Goal: Use online tool/utility: Utilize a website feature to perform a specific function

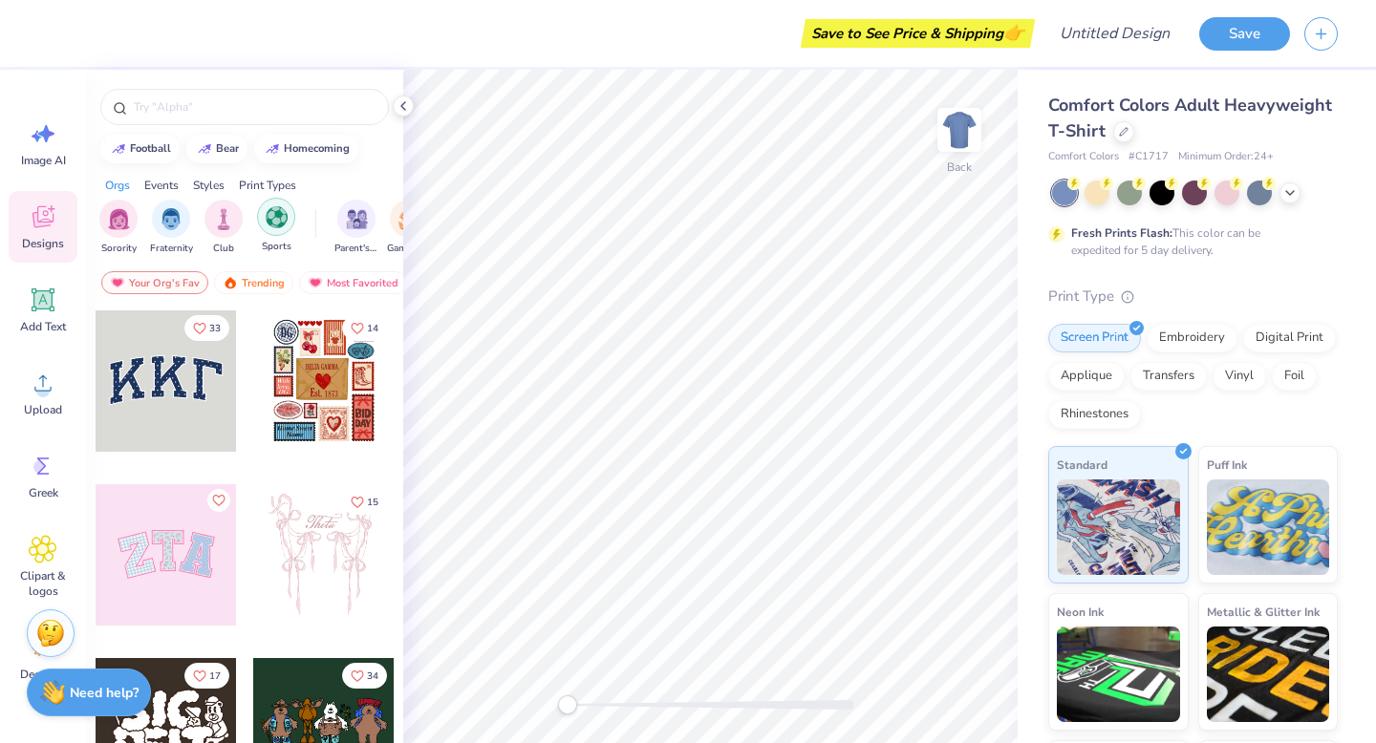
click at [283, 214] on img "filter for Sports" at bounding box center [277, 217] width 22 height 22
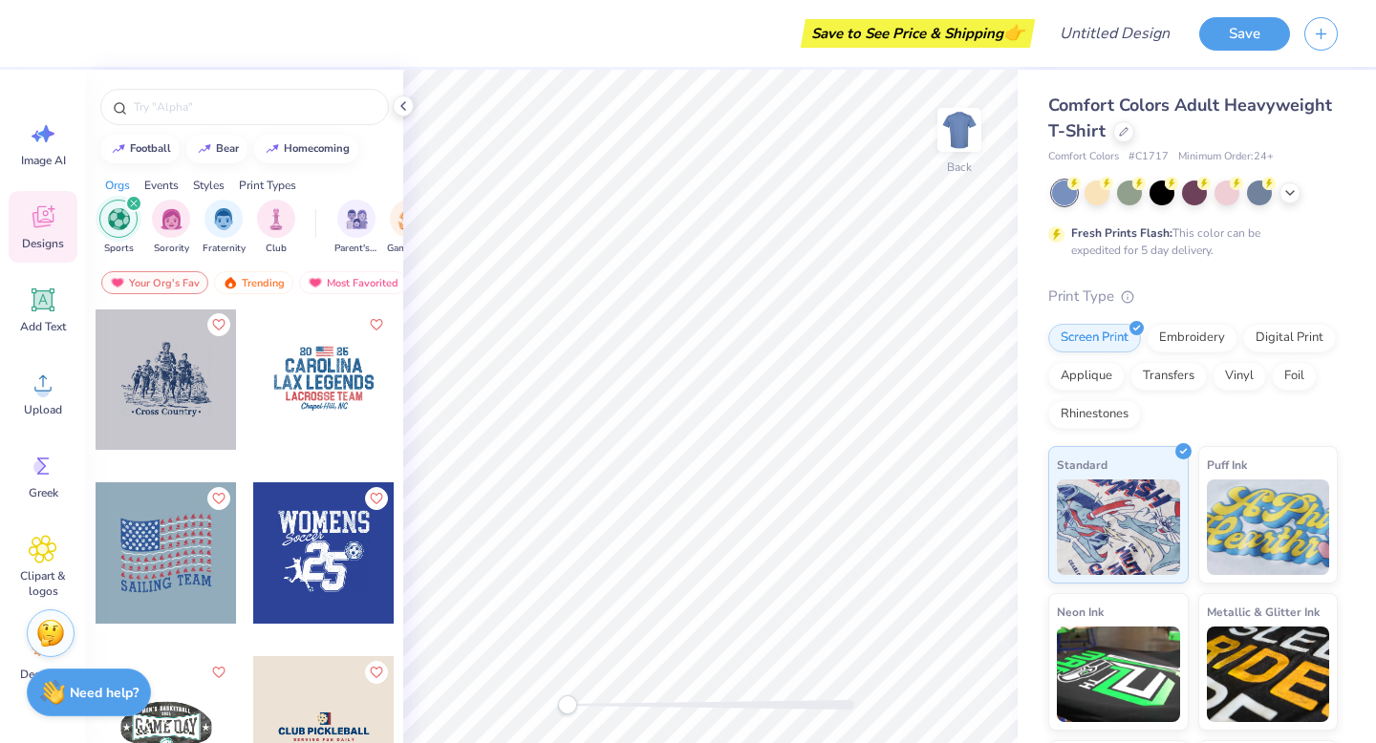
scroll to position [1217, 0]
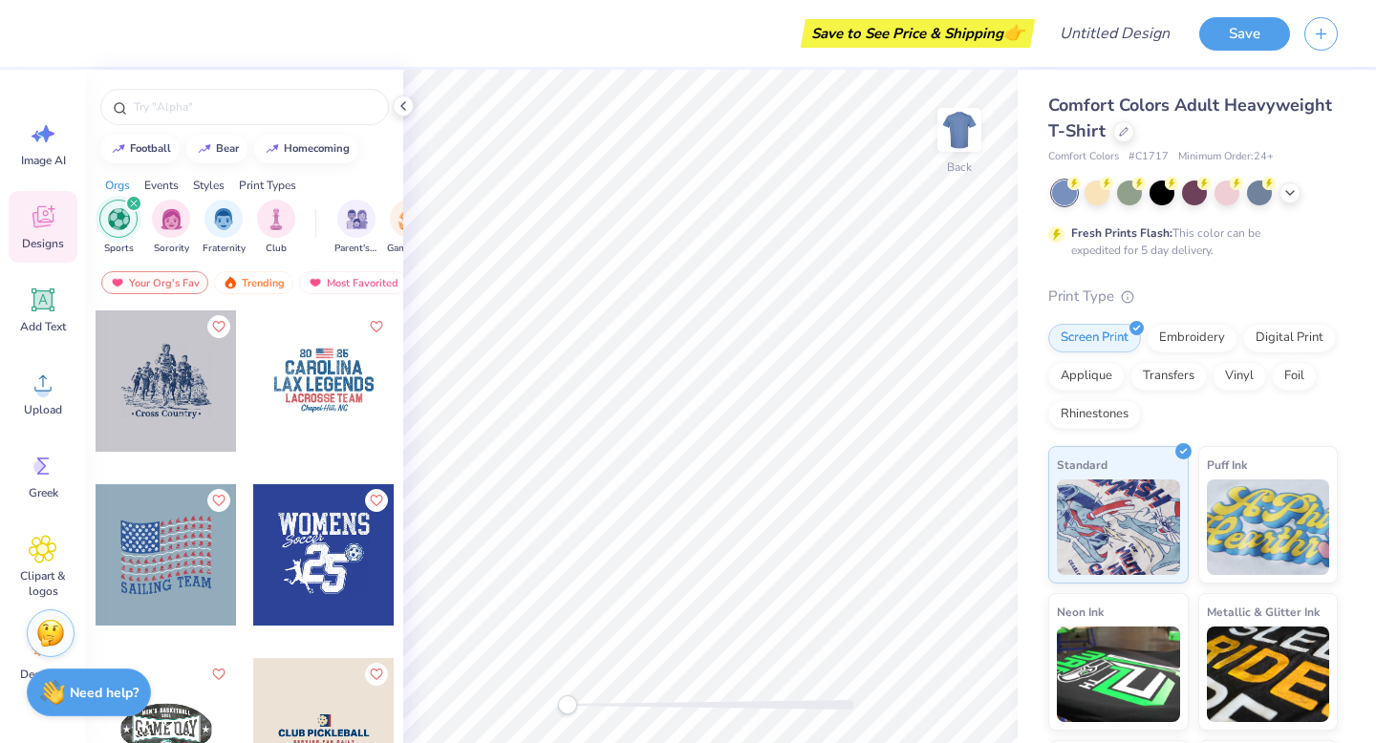
click at [182, 392] on div at bounding box center [166, 381] width 141 height 141
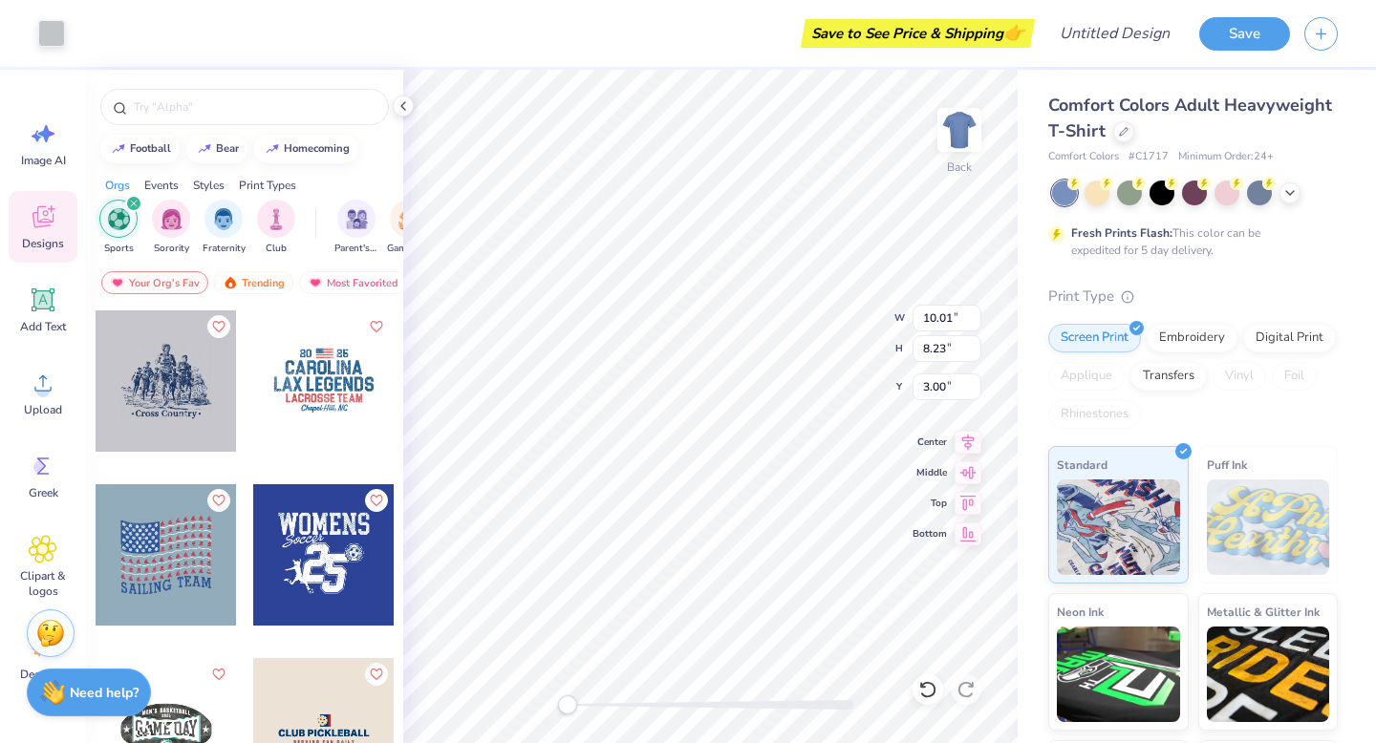
type input "8.23"
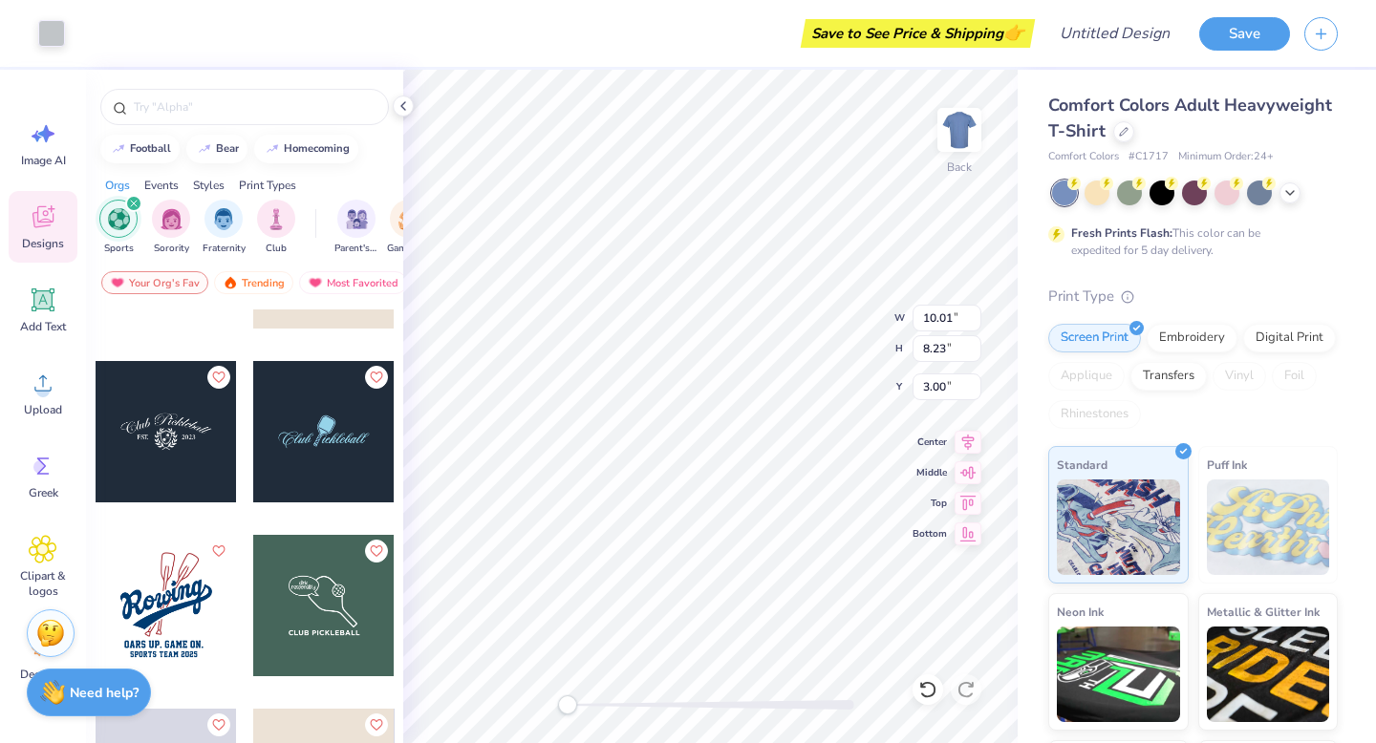
scroll to position [1689, 0]
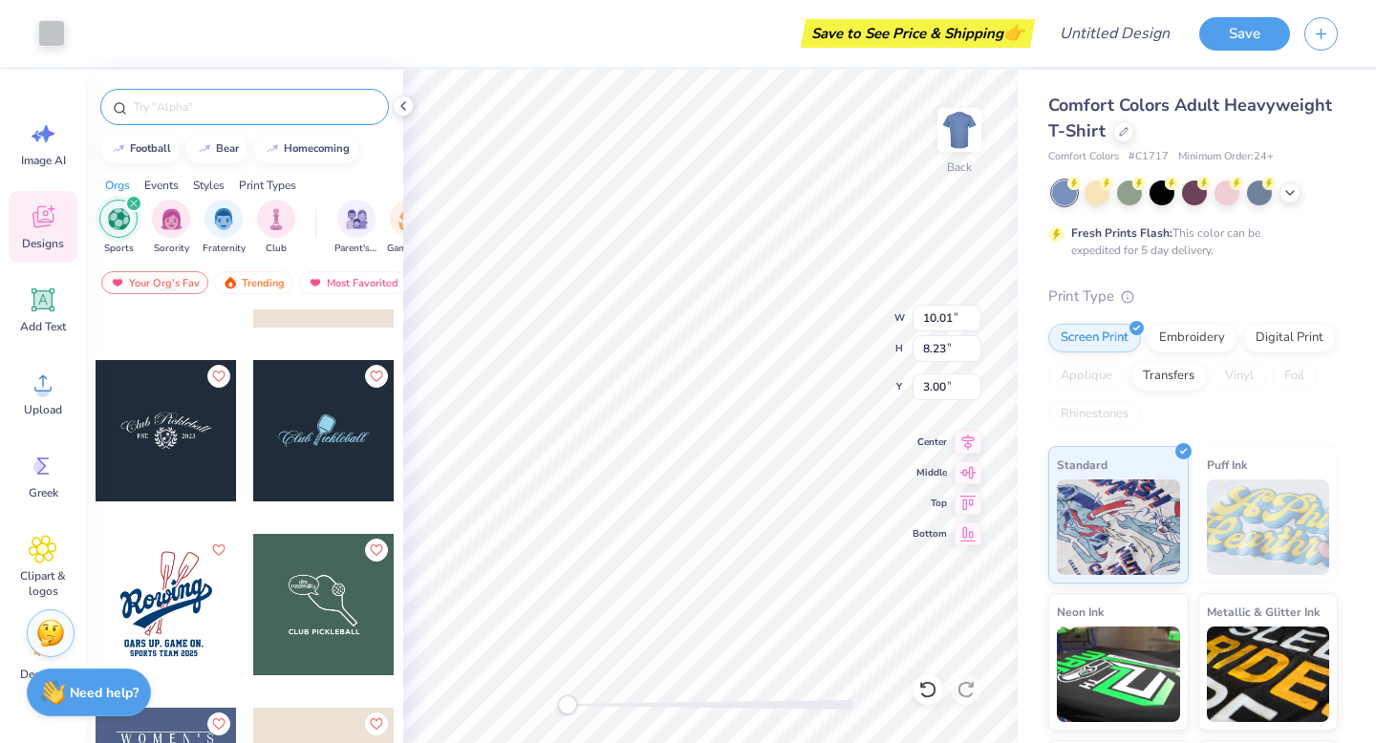
click at [194, 118] on div at bounding box center [244, 107] width 289 height 36
click at [194, 111] on input "text" at bounding box center [254, 106] width 245 height 19
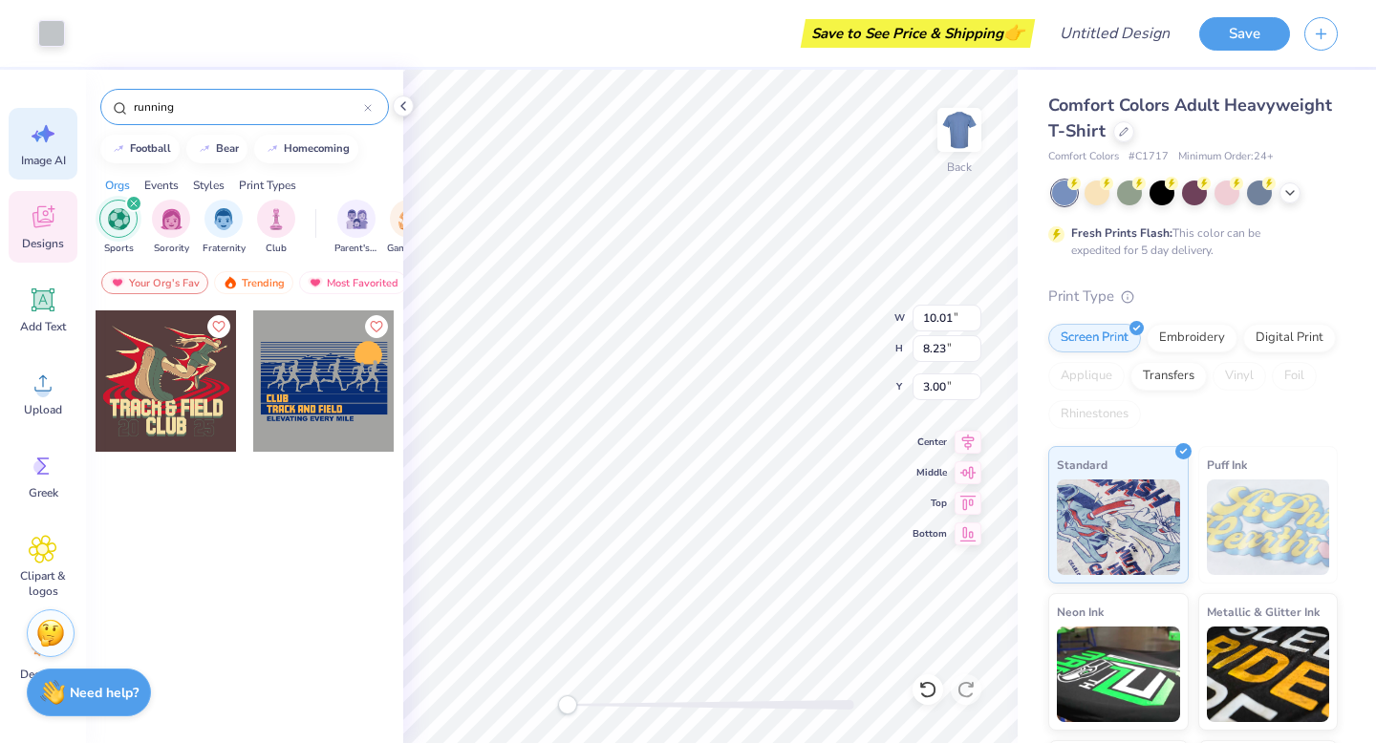
drag, startPoint x: 189, startPoint y: 111, endPoint x: 58, endPoint y: 111, distance: 130.9
click at [58, 111] on div "Art colors Save to See Price & Shipping 👉 Design Title Save Image AI Designs Ad…" at bounding box center [688, 371] width 1376 height 743
type input "r"
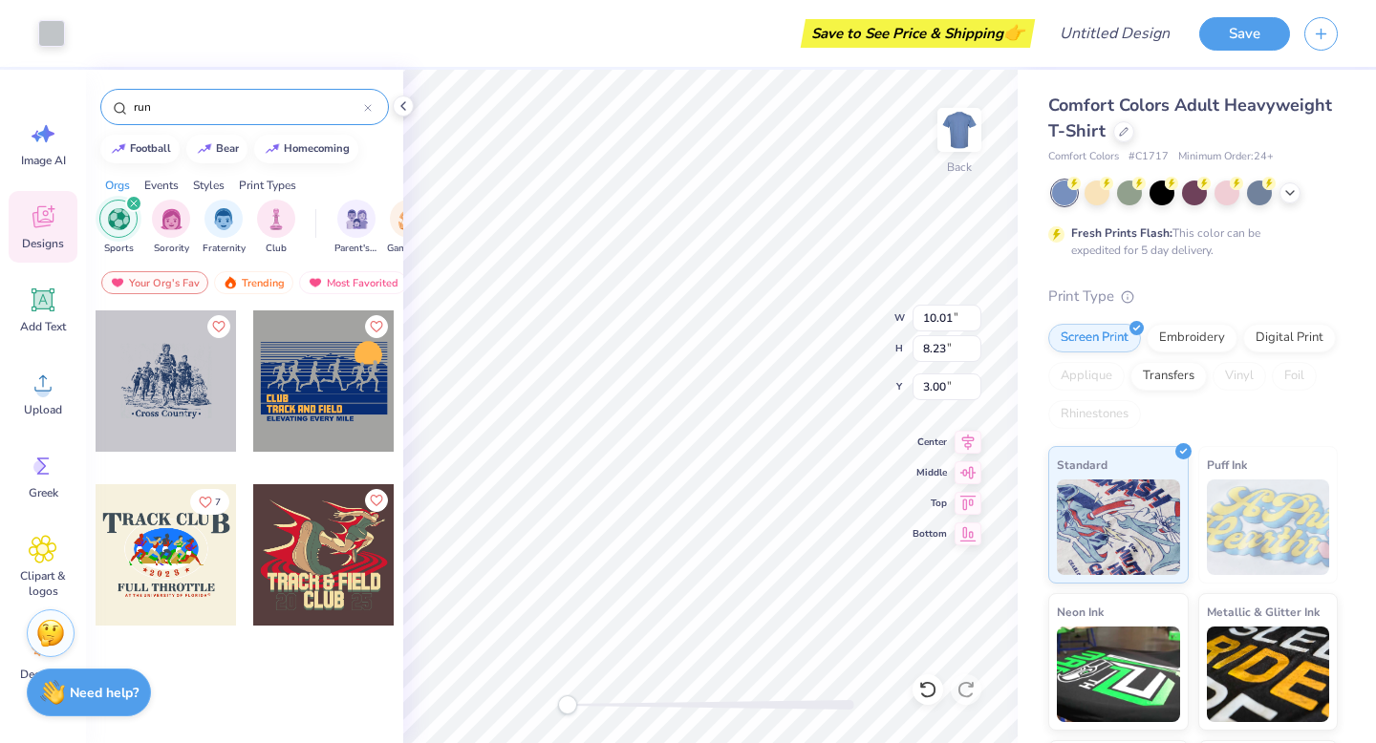
type input "run"
click at [184, 435] on div at bounding box center [166, 381] width 141 height 141
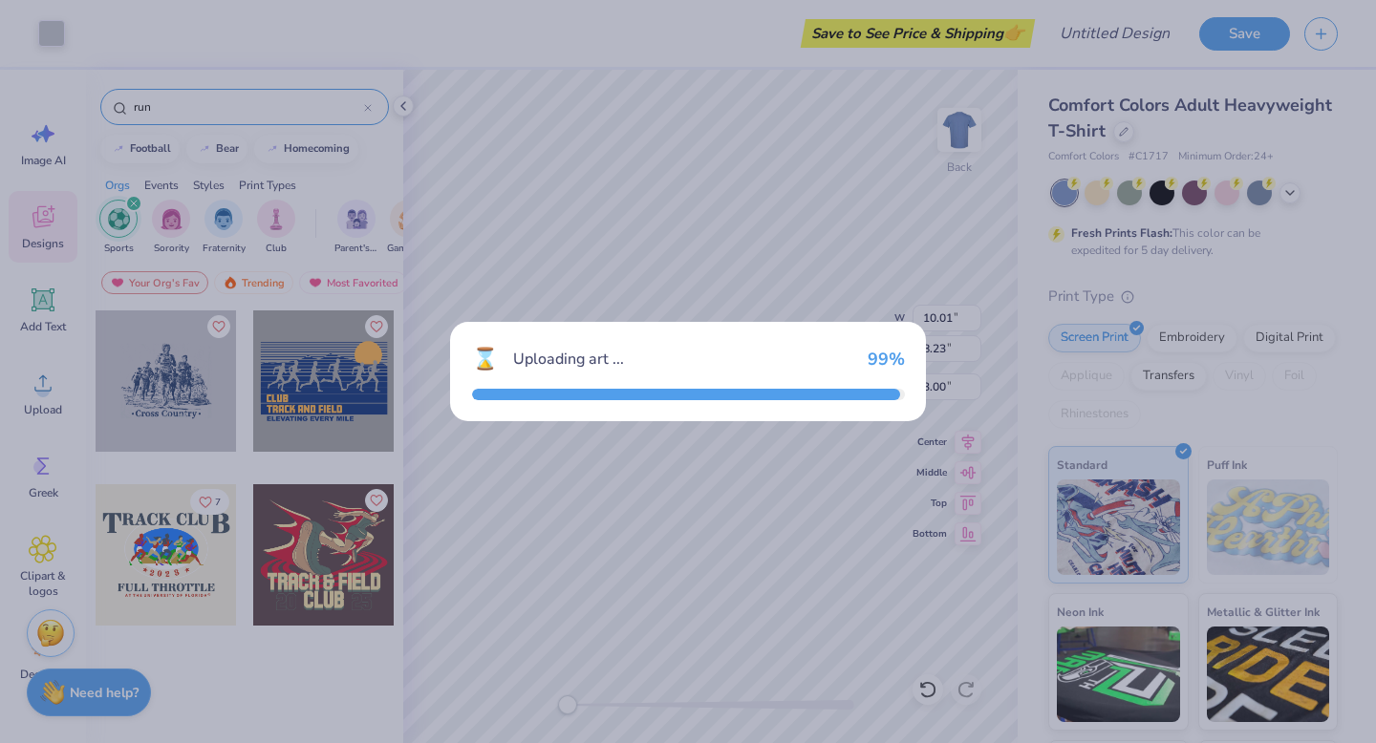
type input "8.28"
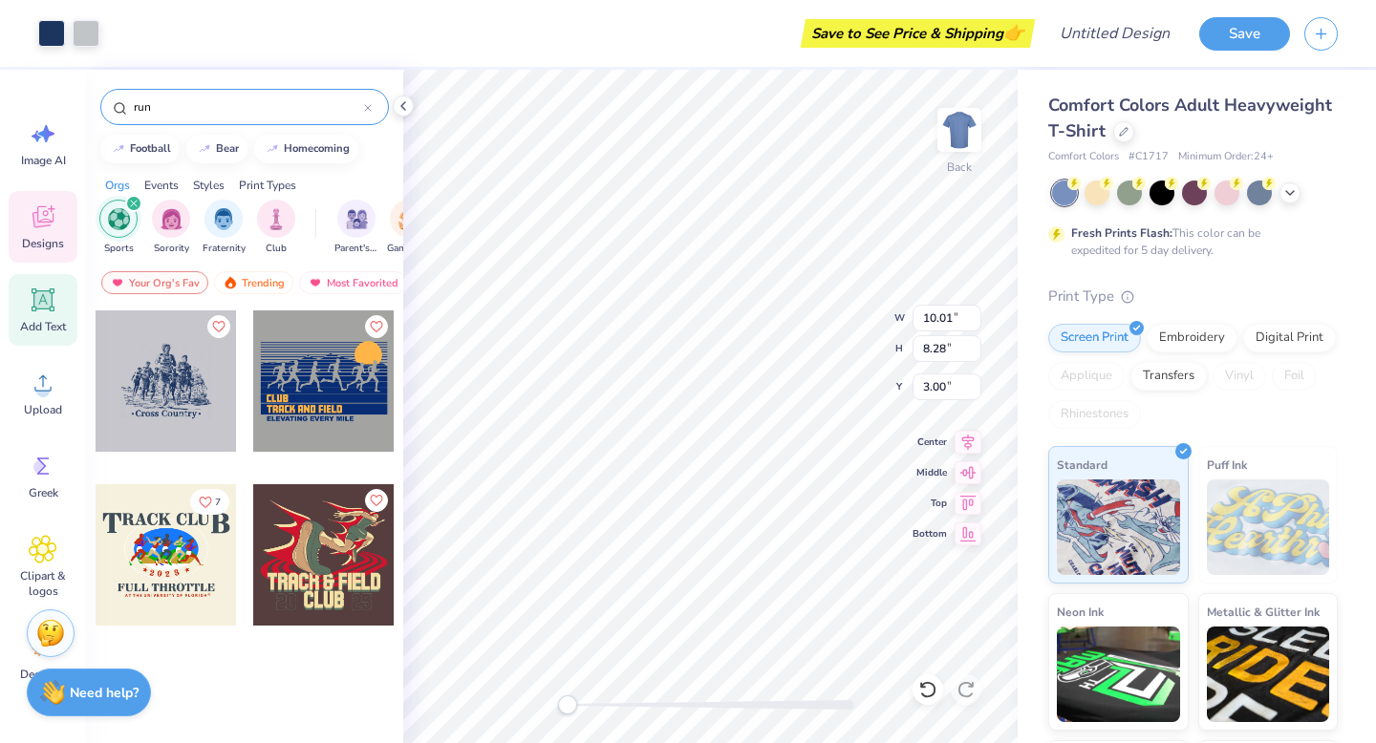
click at [45, 284] on div "Add Text" at bounding box center [43, 310] width 69 height 72
type input "5.59"
type input "1.62"
type input "11.69"
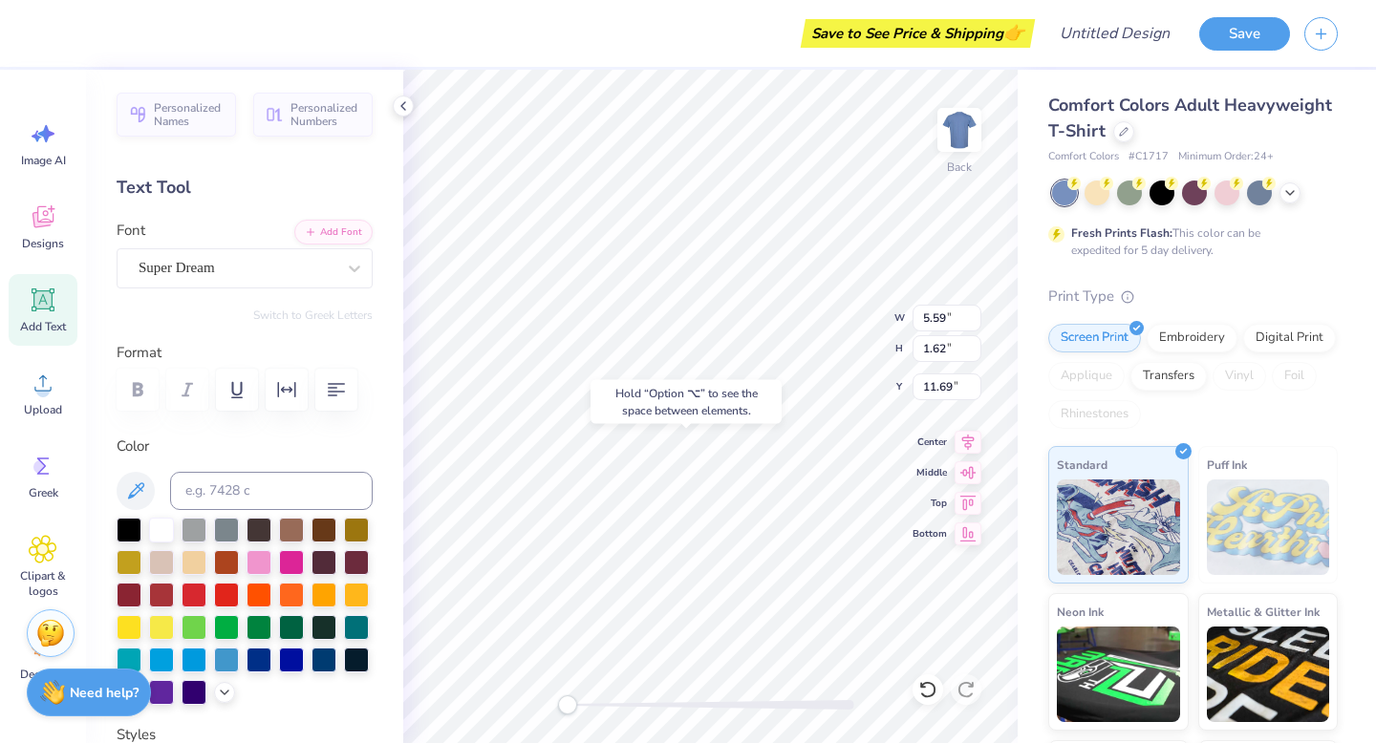
click at [730, 375] on div "Hold “Option ⌥” to see the space between elements." at bounding box center [686, 402] width 203 height 55
type input "10.01"
type input "8.28"
type input "3.00"
type input "10.01"
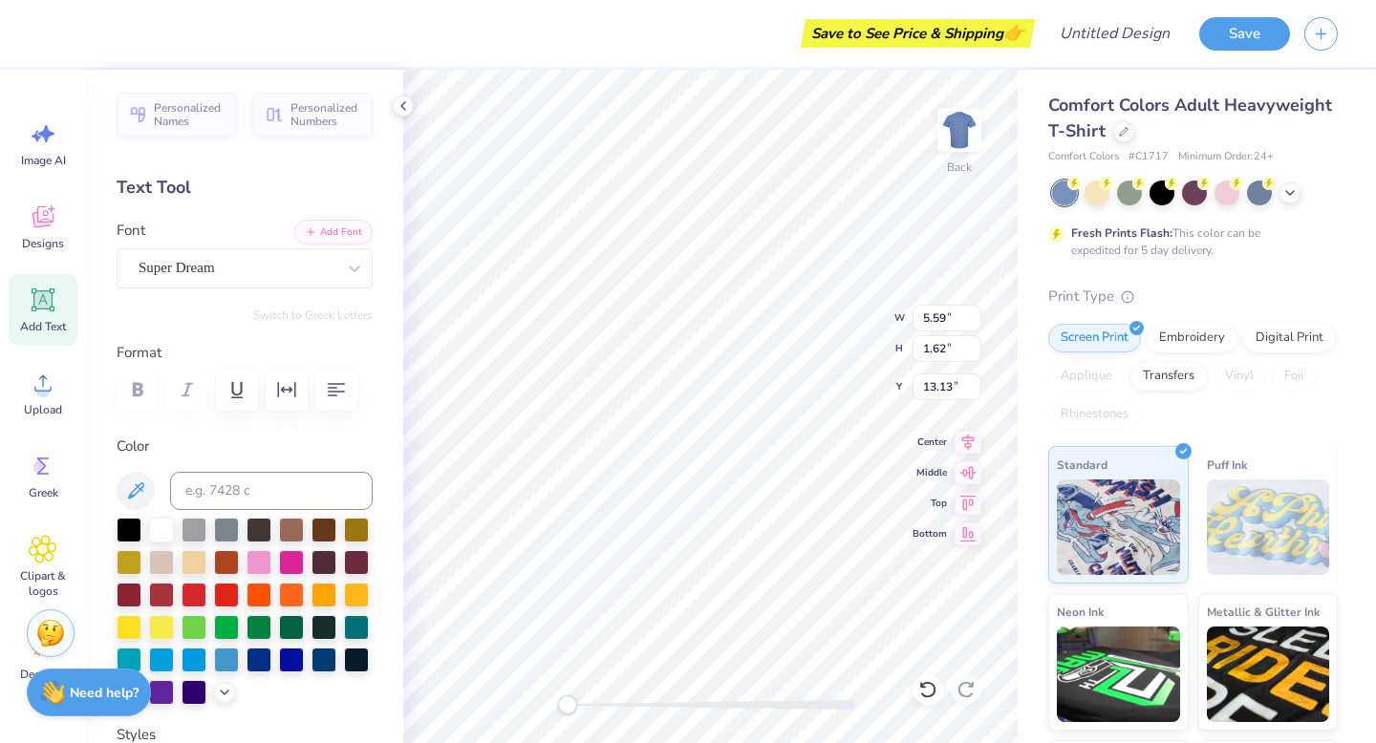
type input "7.85"
type input "3.00"
click at [228, 245] on div "Font Super Dream" at bounding box center [245, 254] width 256 height 69
click at [228, 263] on div "Super Dream" at bounding box center [237, 268] width 201 height 30
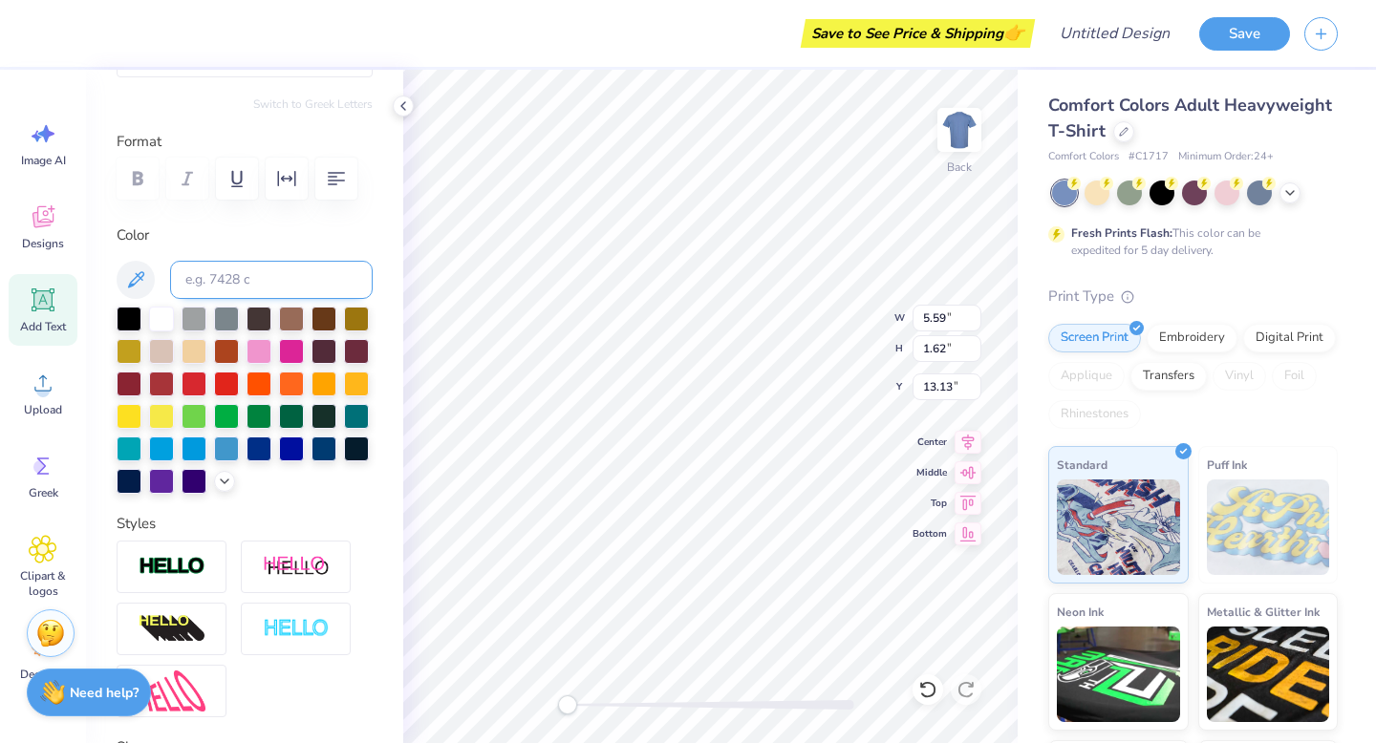
scroll to position [0, 0]
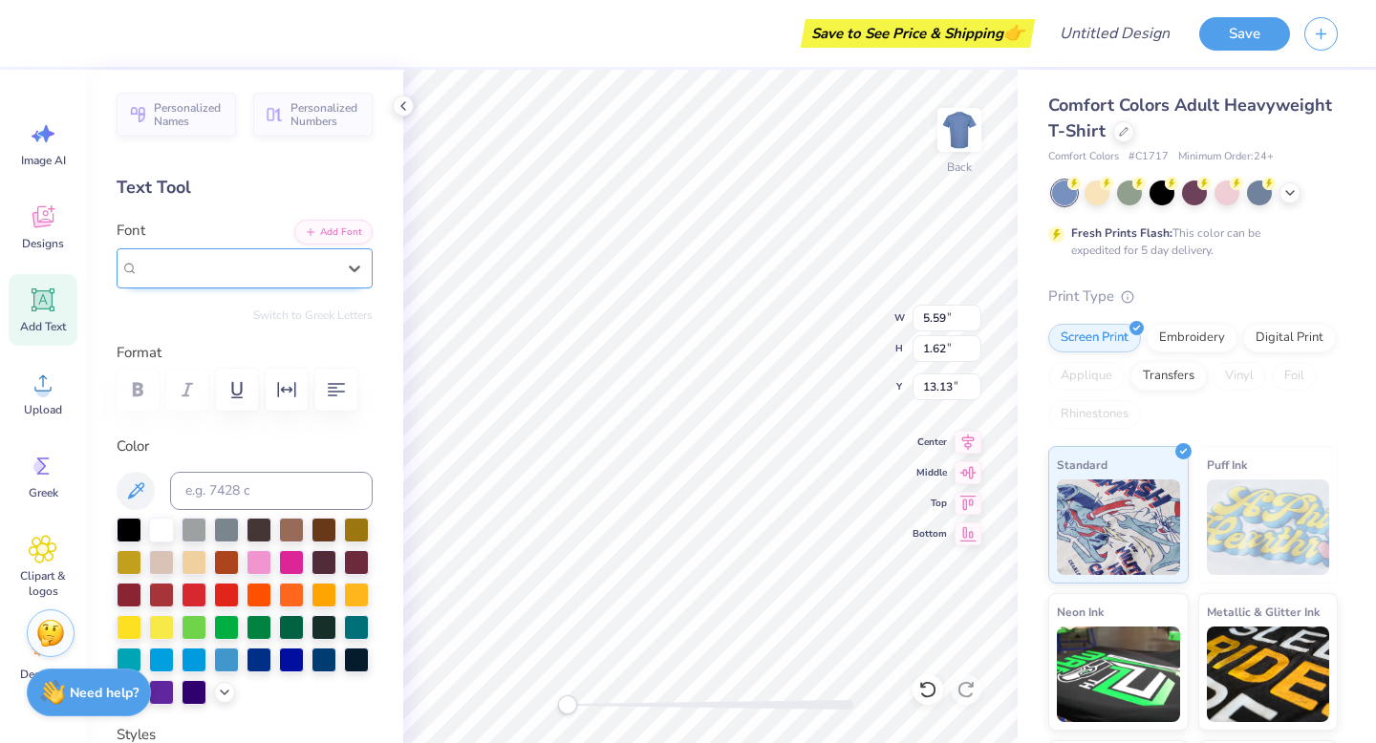
click at [215, 274] on span "Super Dream" at bounding box center [177, 268] width 76 height 22
type input "barrio"
click at [353, 270] on icon at bounding box center [354, 268] width 19 height 19
click at [311, 273] on div "Super Dream" at bounding box center [237, 268] width 197 height 22
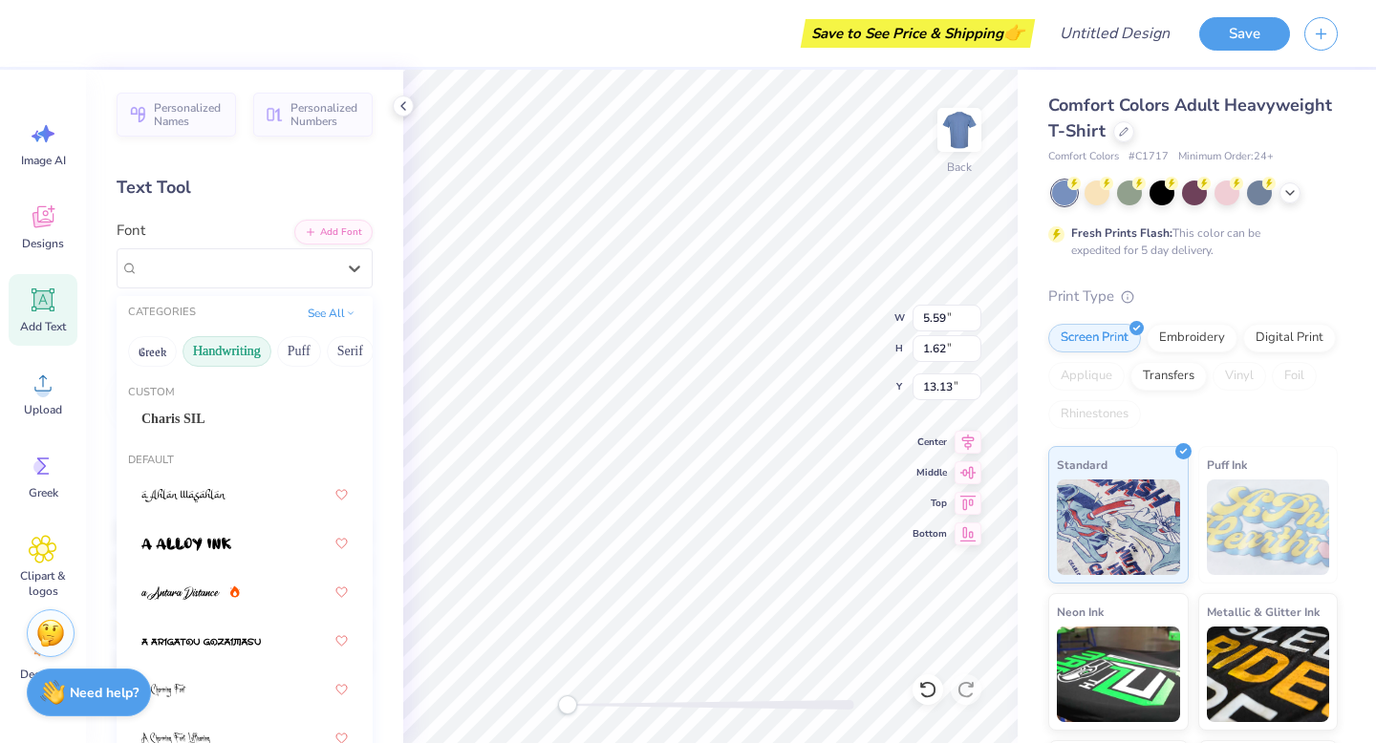
click at [246, 355] on button "Handwriting" at bounding box center [227, 351] width 89 height 31
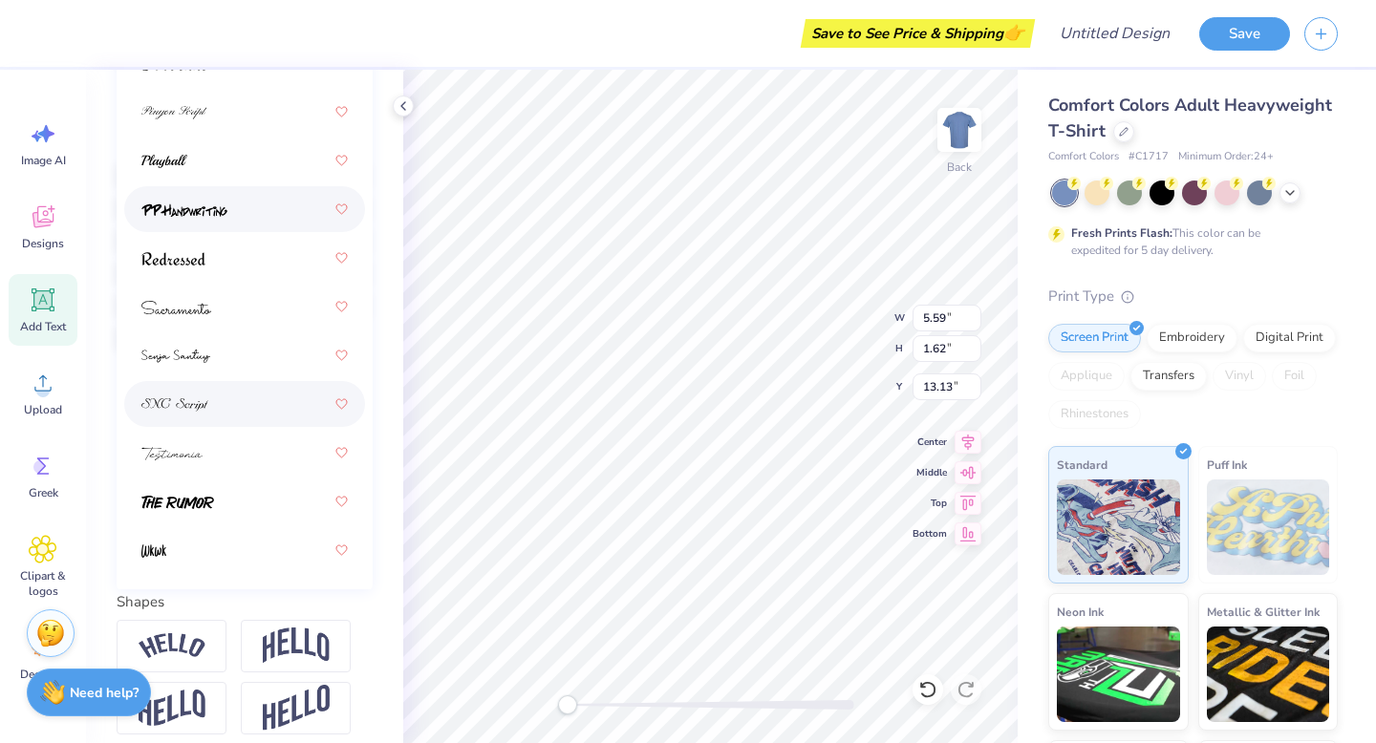
scroll to position [712, 0]
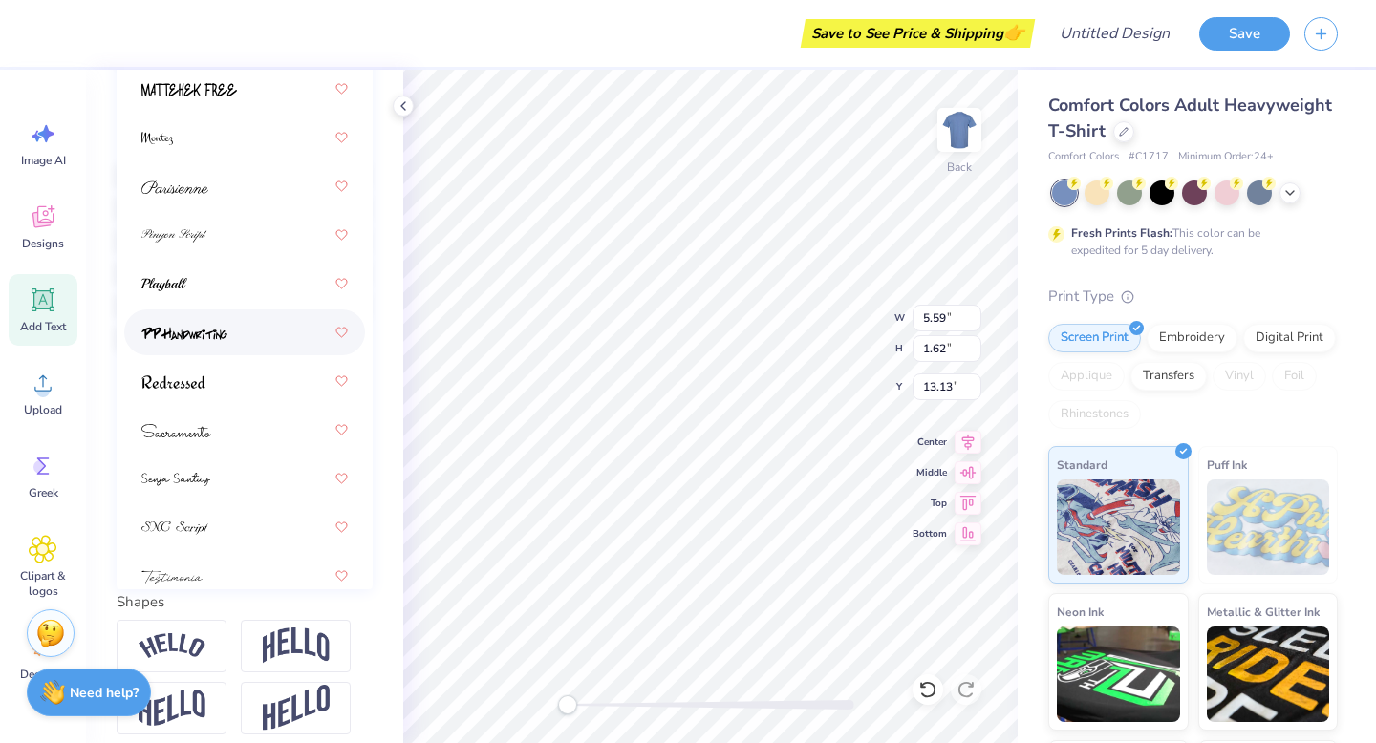
click at [233, 328] on div at bounding box center [244, 332] width 206 height 34
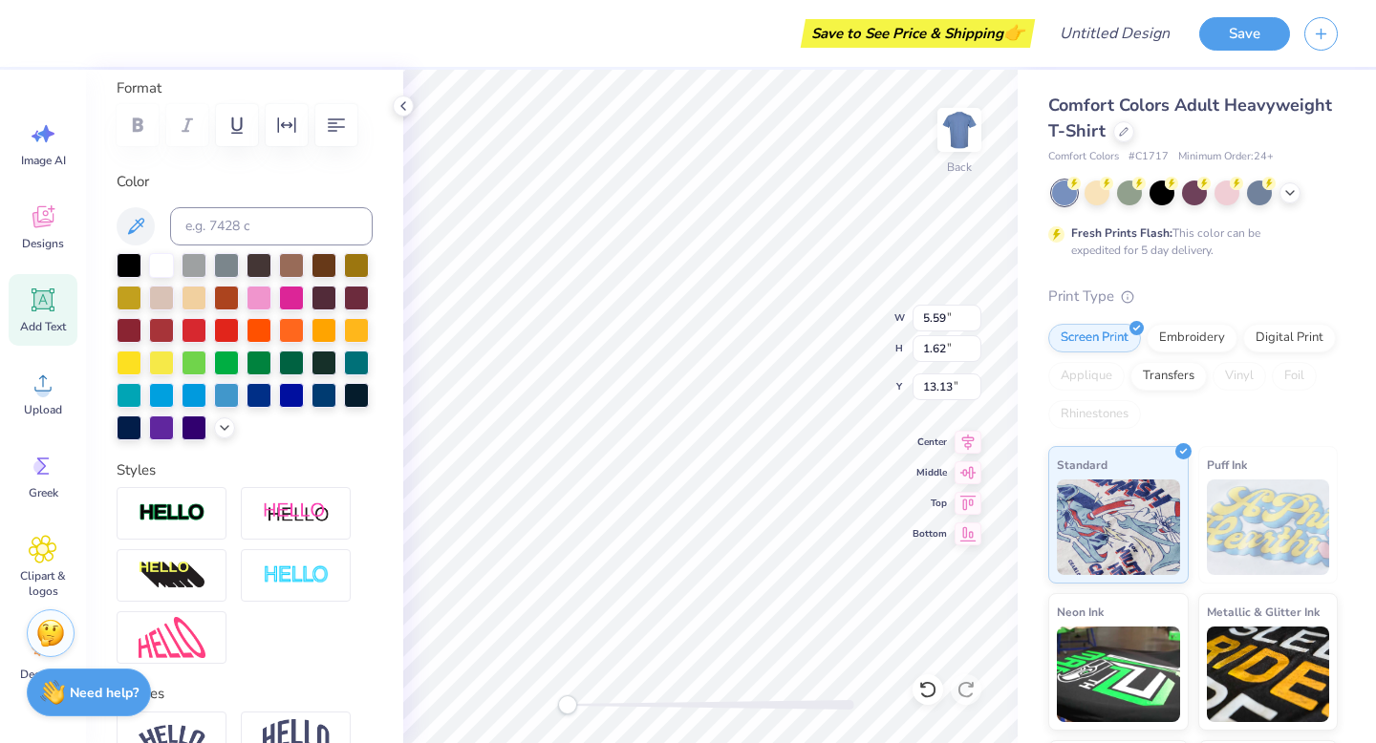
scroll to position [330, 0]
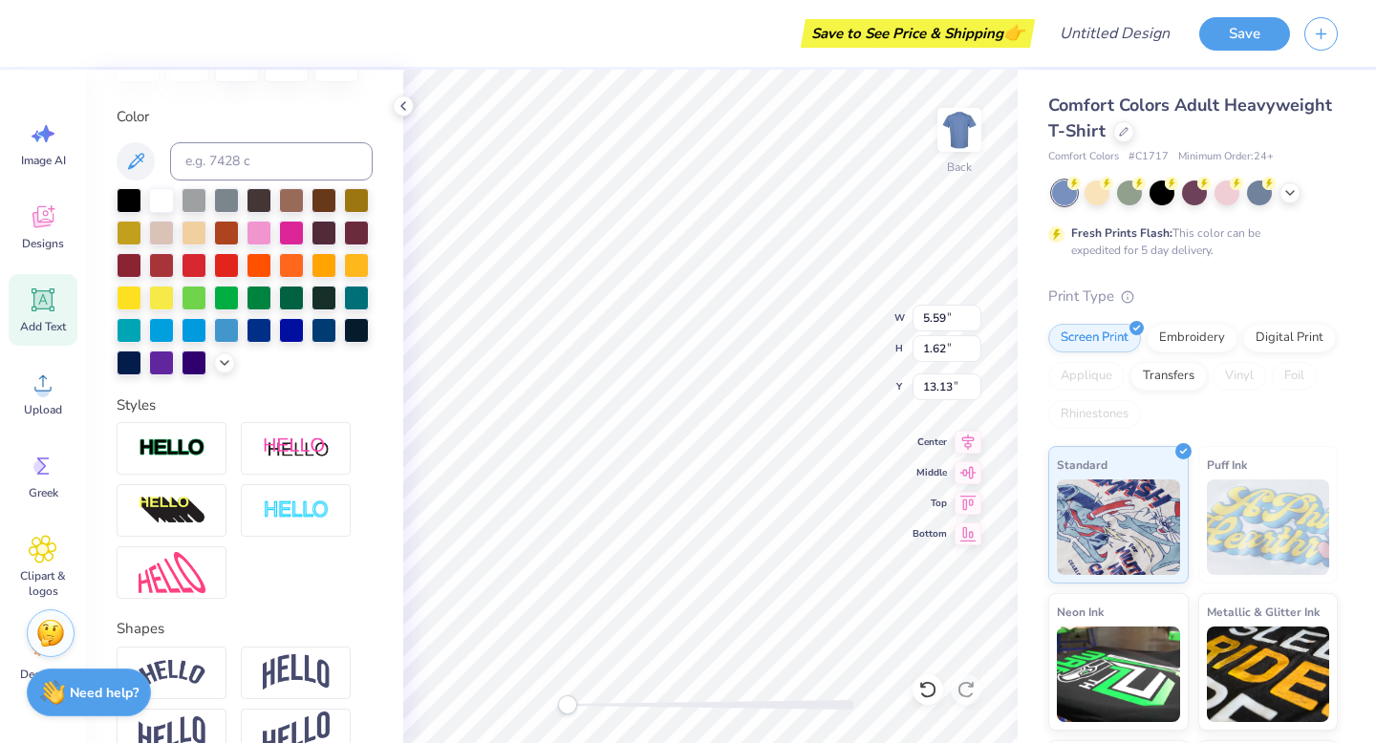
type textarea "Harvard Law Run Club"
click at [35, 221] on icon at bounding box center [42, 219] width 18 height 15
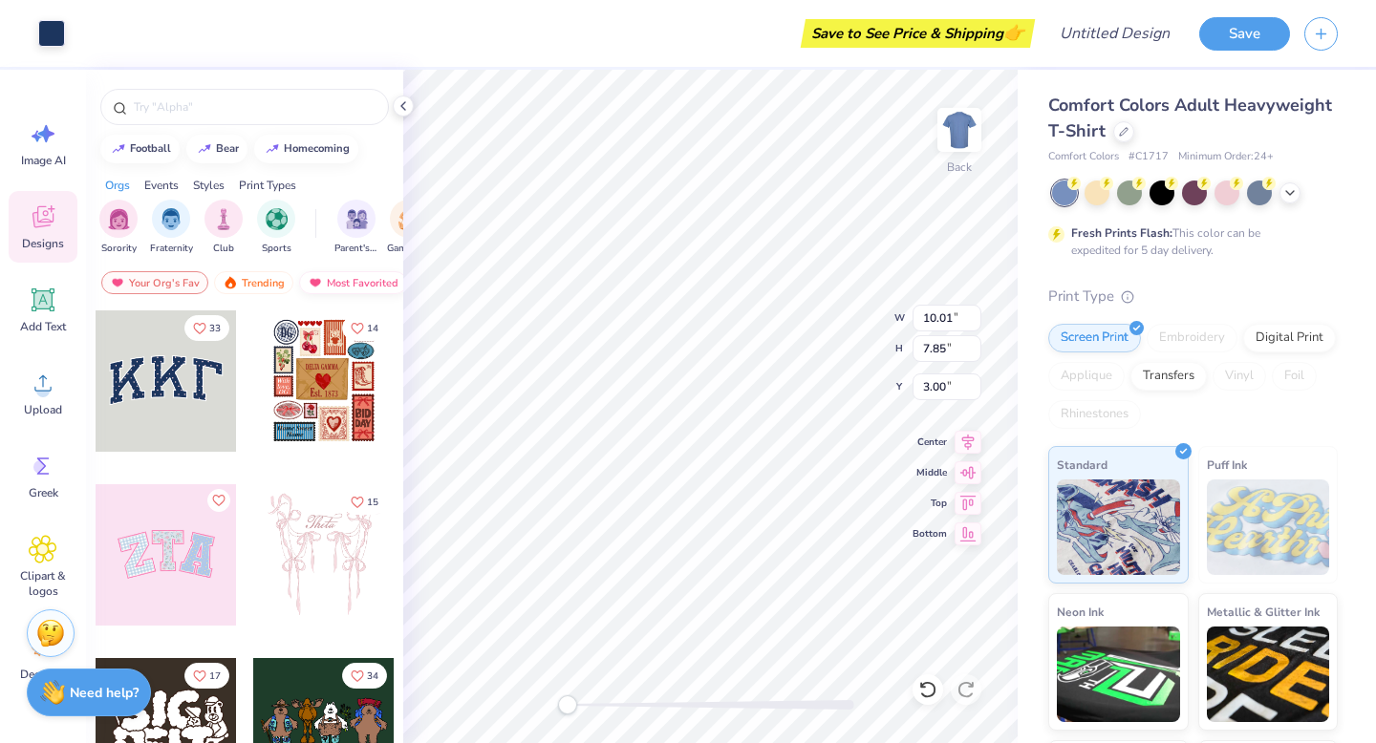
type input "10.01"
type input "7.85"
type input "3.00"
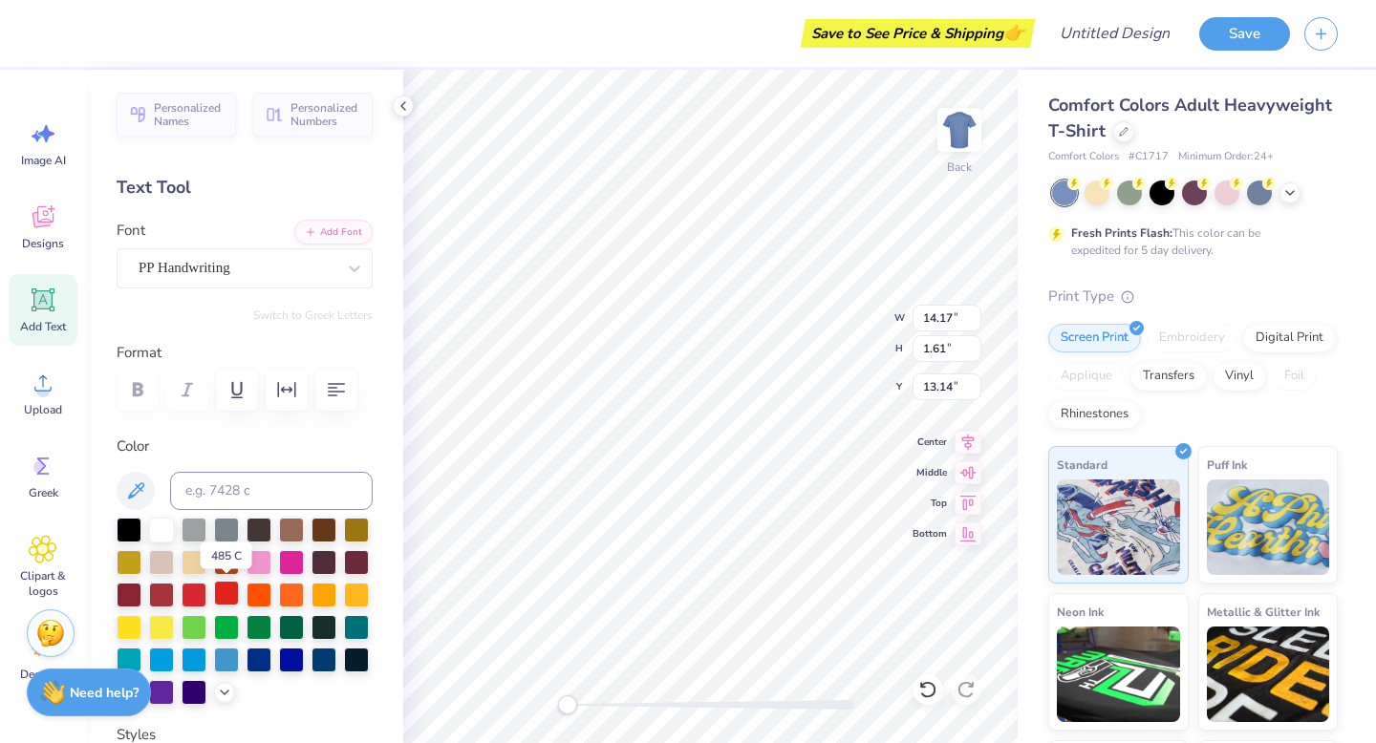
click at [222, 588] on div at bounding box center [226, 593] width 25 height 25
type input "3.00"
click at [155, 526] on div at bounding box center [161, 528] width 25 height 25
click at [1290, 184] on icon at bounding box center [1289, 190] width 15 height 15
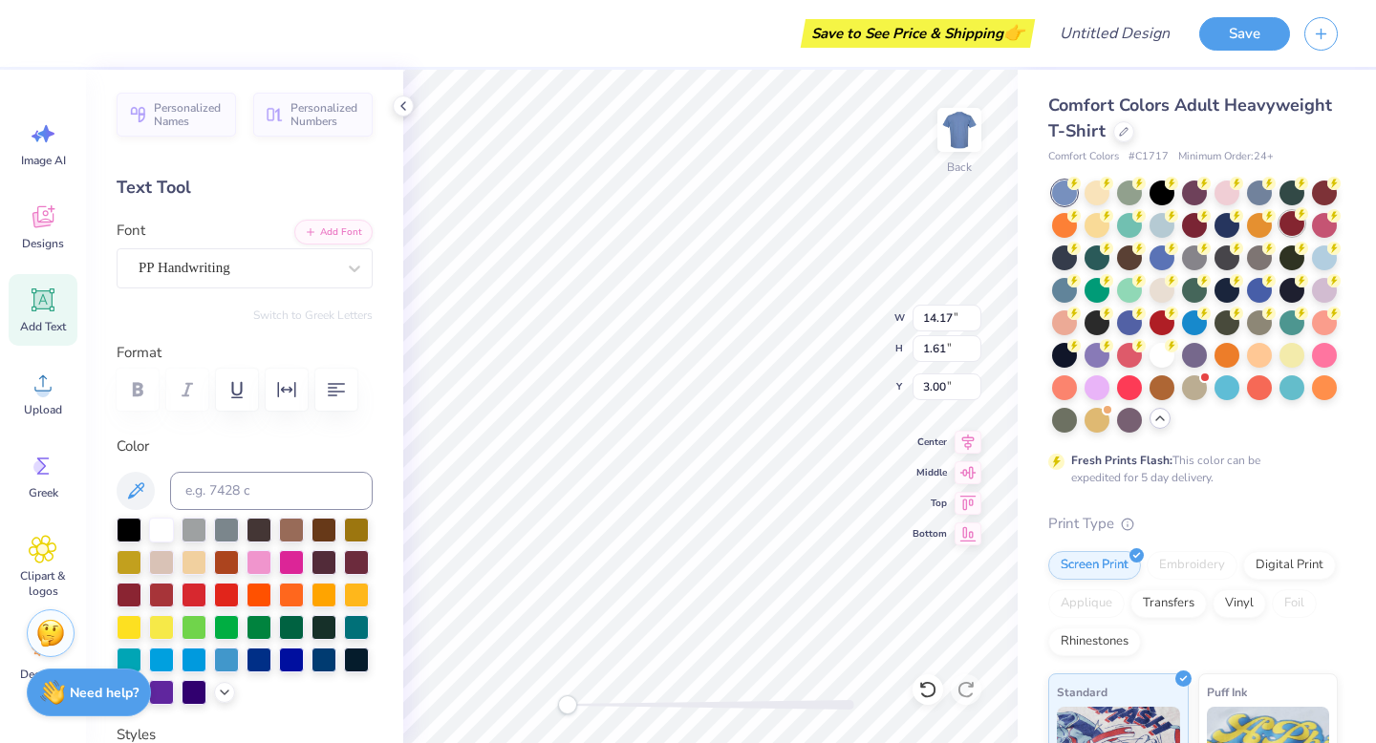
click at [1299, 222] on div at bounding box center [1291, 223] width 25 height 25
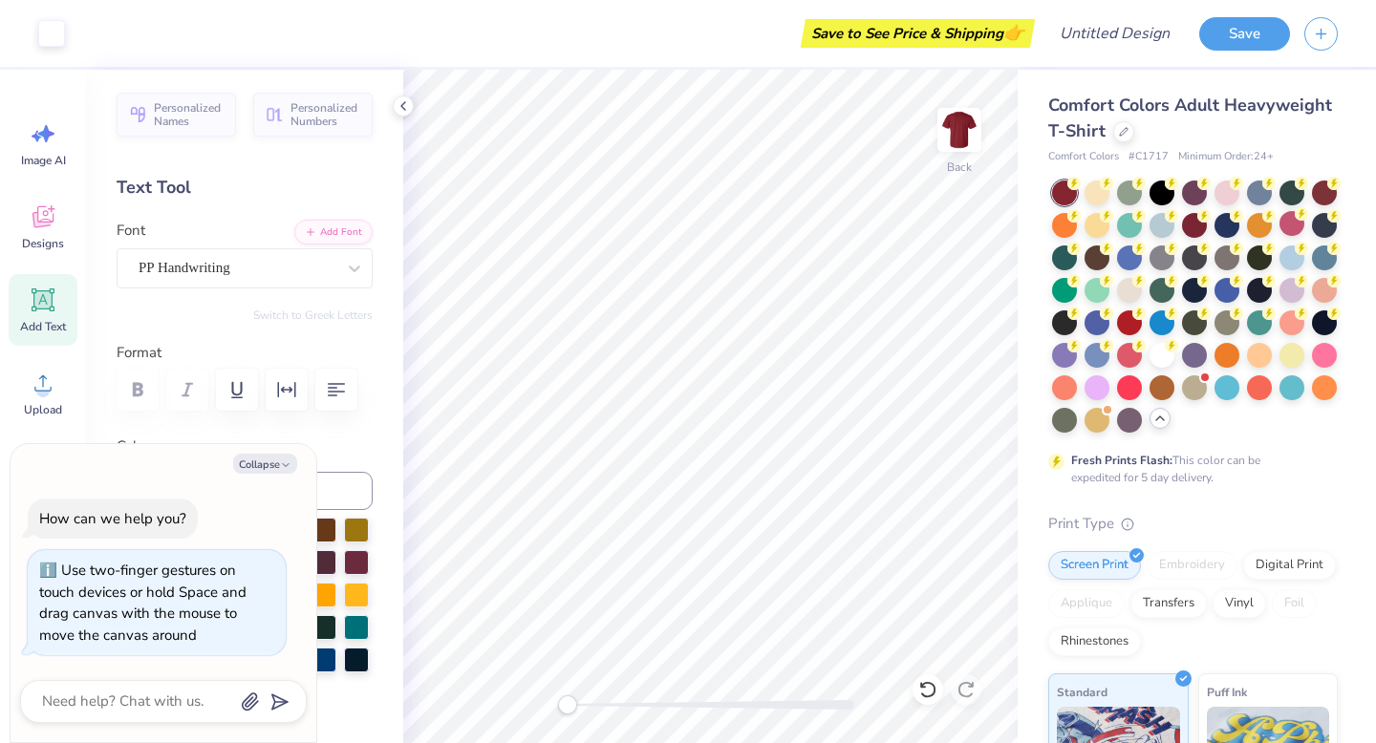
click at [533, 650] on div "Back" at bounding box center [710, 407] width 614 height 674
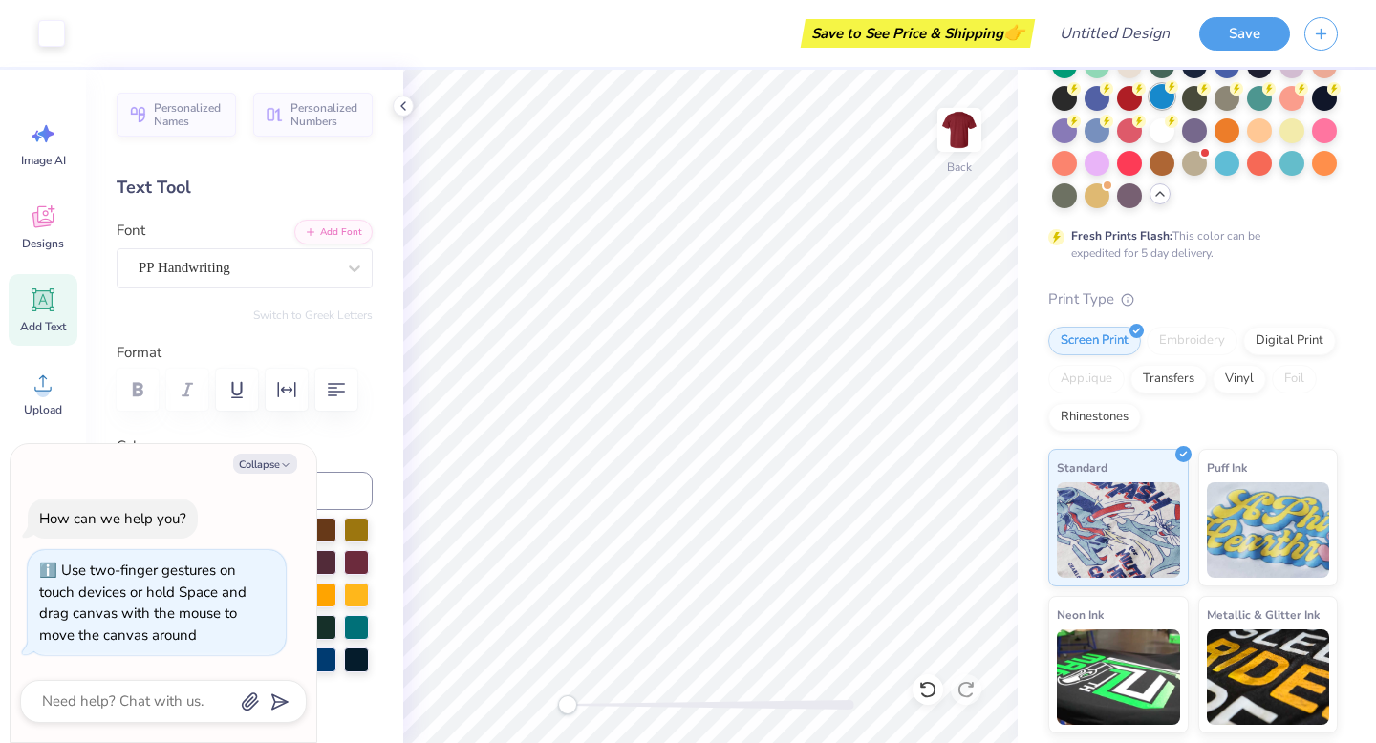
scroll to position [362, 0]
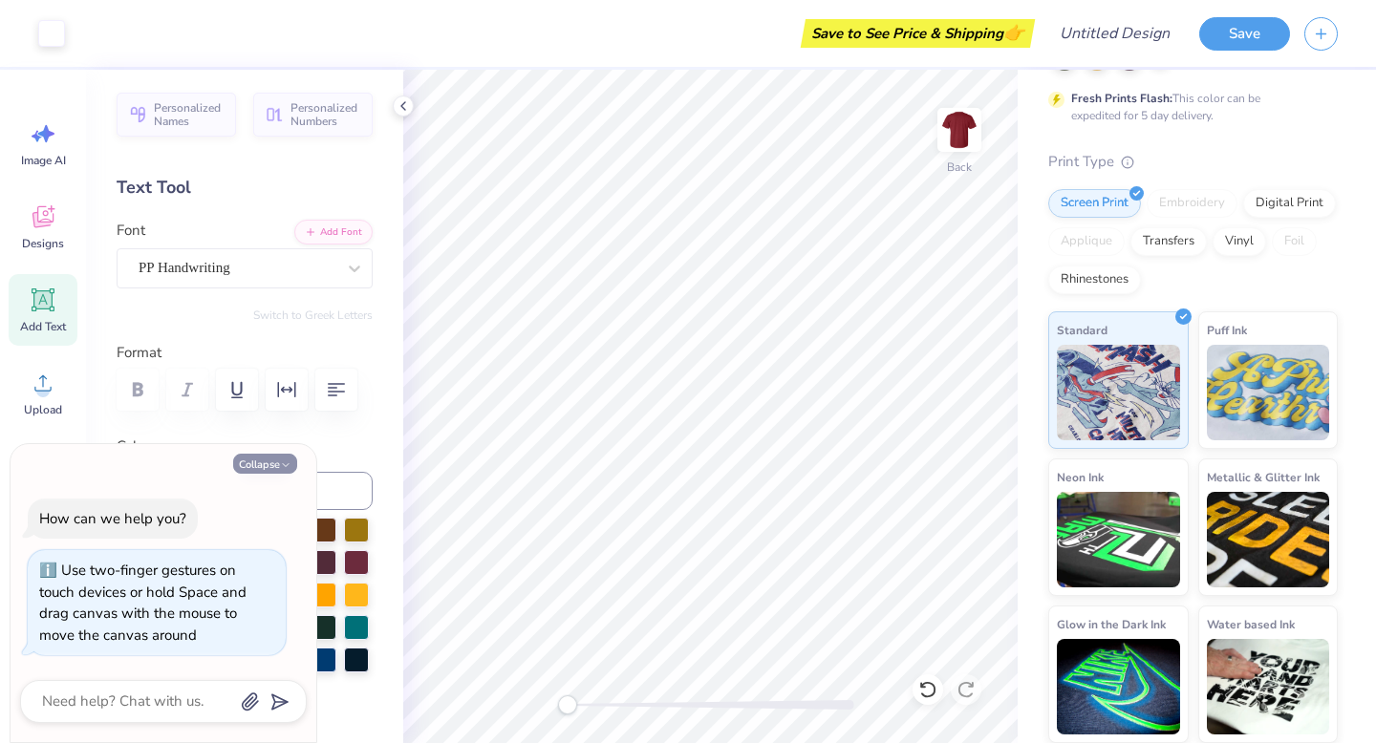
click at [290, 455] on button "Collapse" at bounding box center [265, 464] width 64 height 20
type textarea "x"
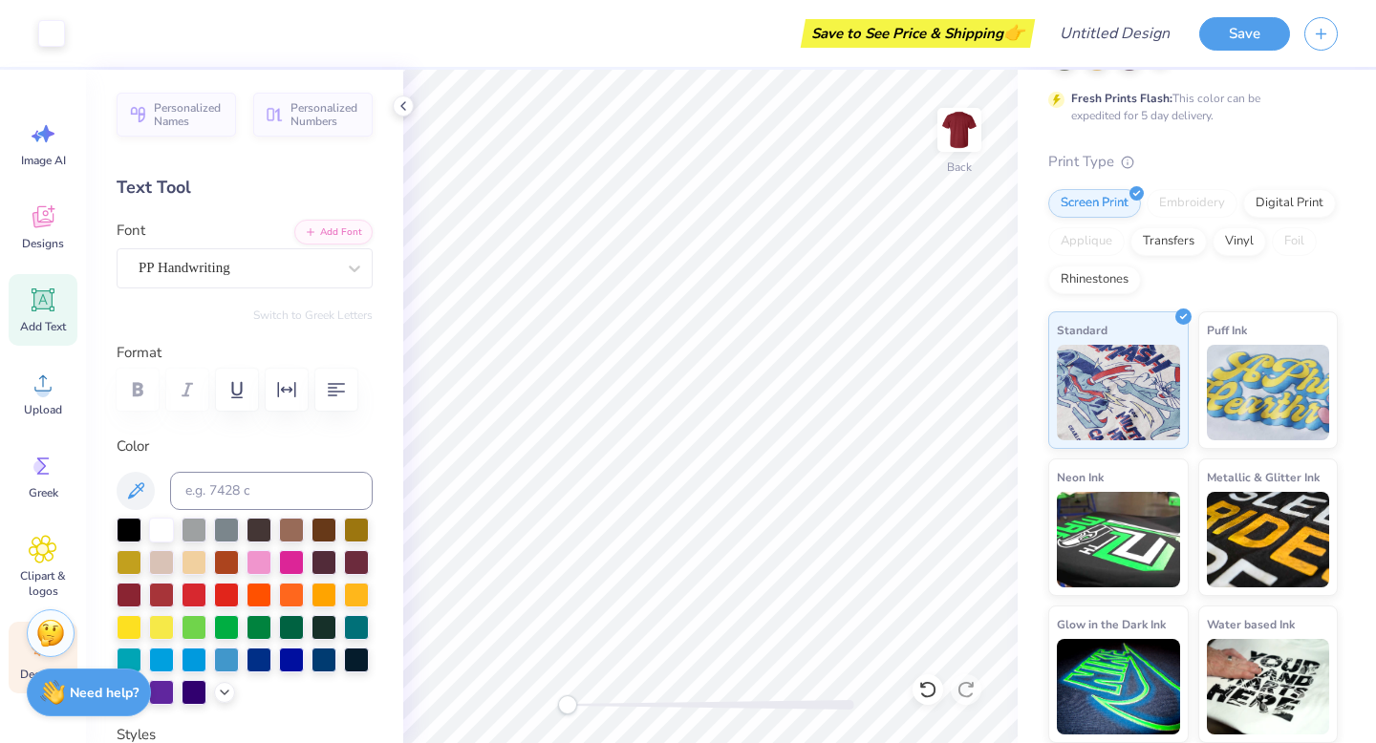
click at [13, 677] on div "Decorate" at bounding box center [43, 658] width 69 height 72
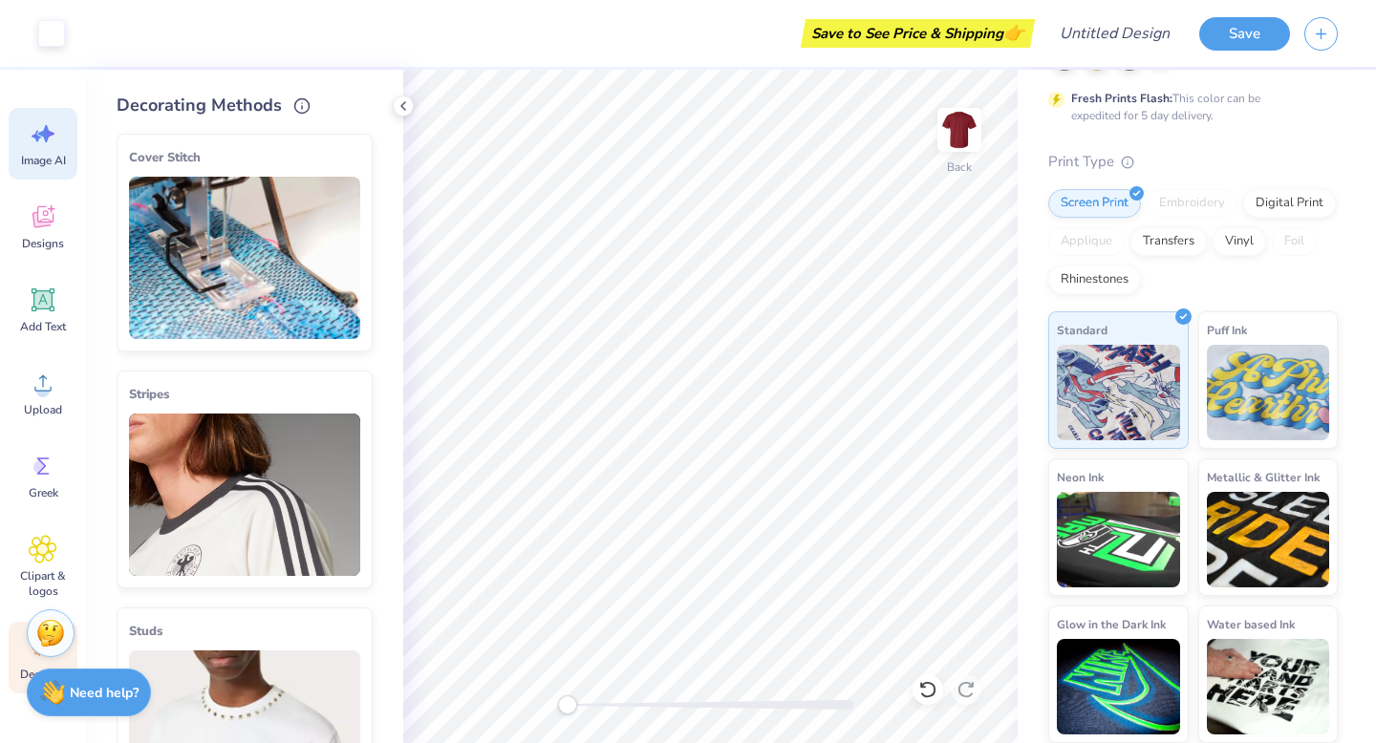
click at [46, 171] on div "Image AI" at bounding box center [43, 144] width 69 height 72
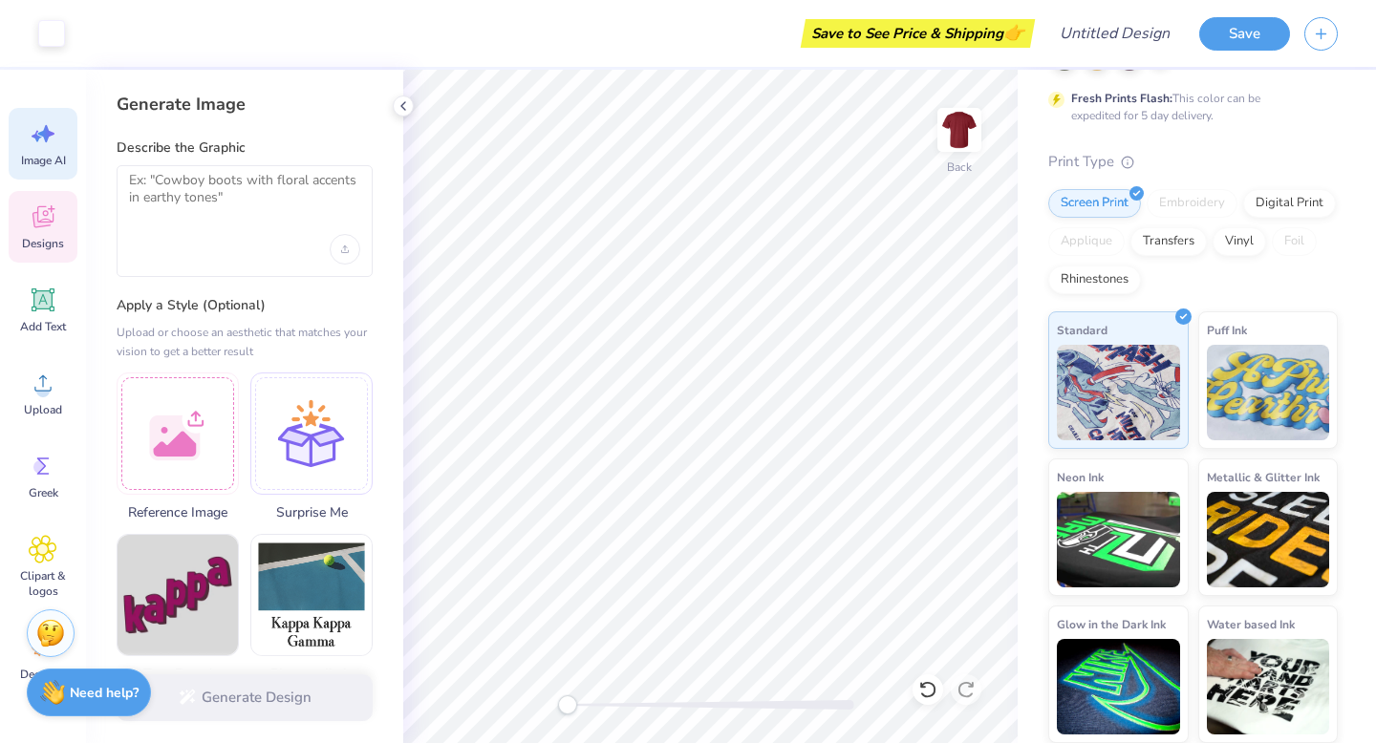
click at [41, 224] on icon at bounding box center [42, 219] width 18 height 15
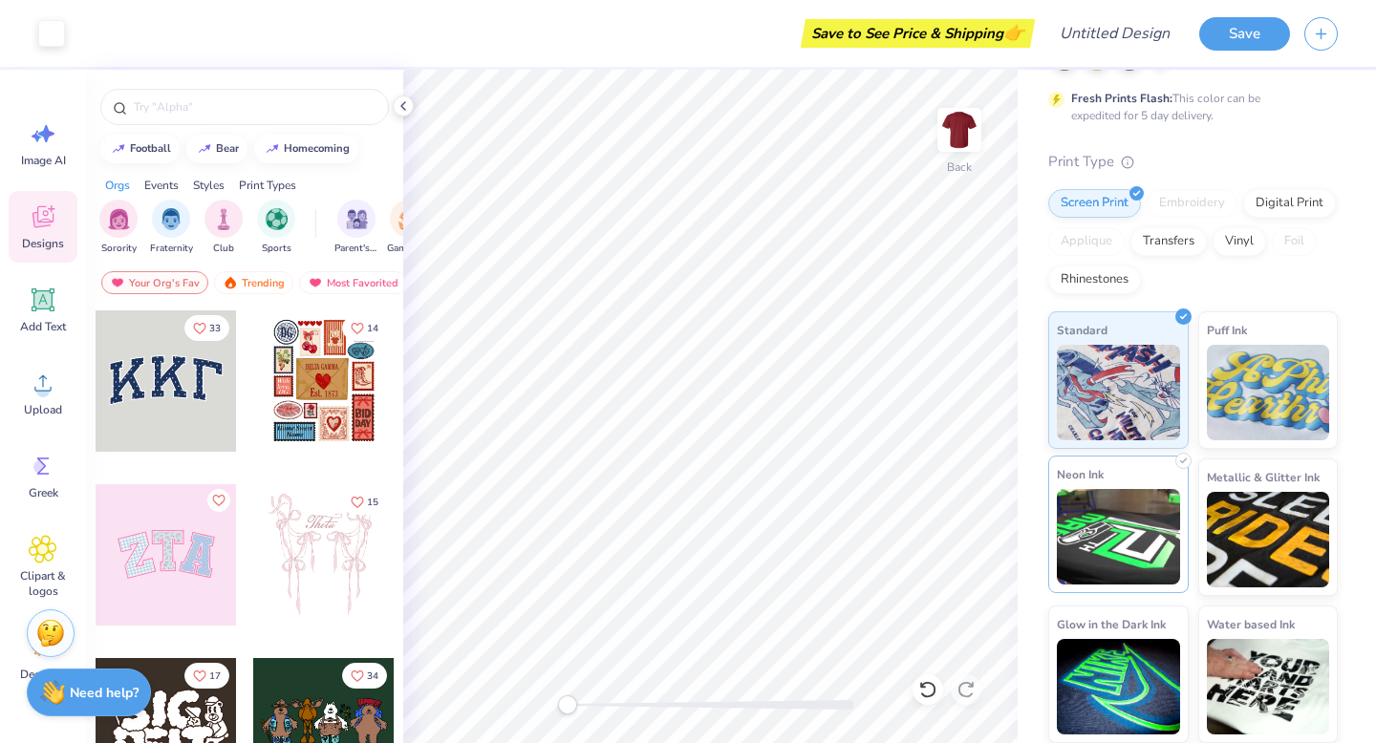
scroll to position [0, 0]
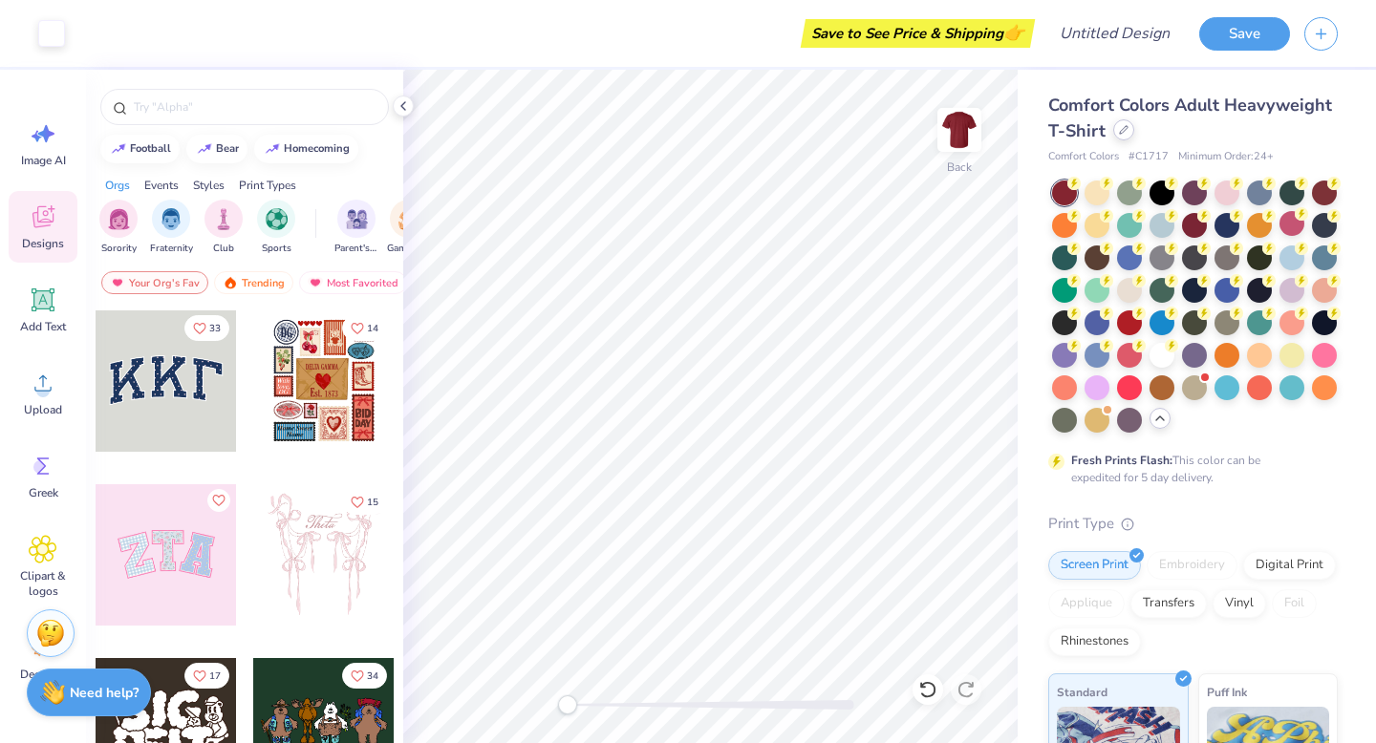
click at [1119, 129] on icon at bounding box center [1124, 130] width 10 height 10
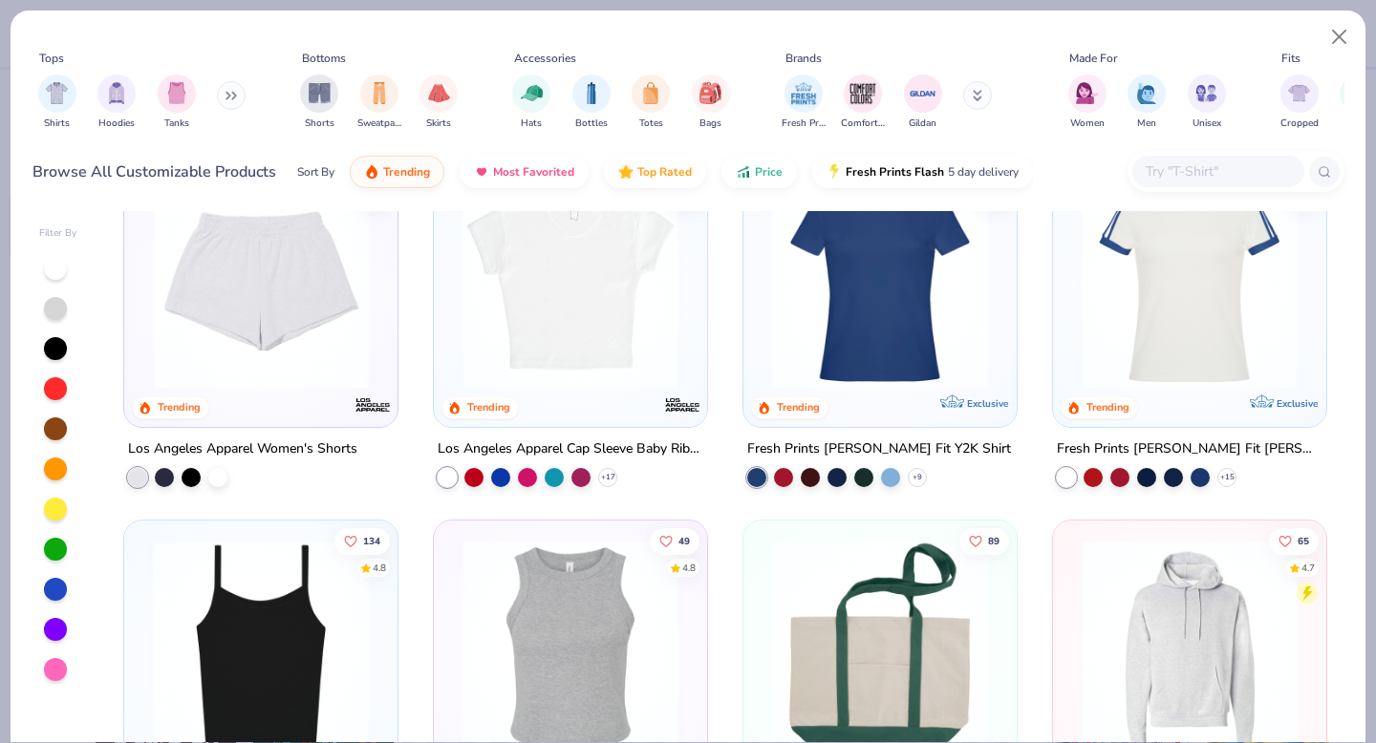
scroll to position [2301, 0]
